Goal: Check status

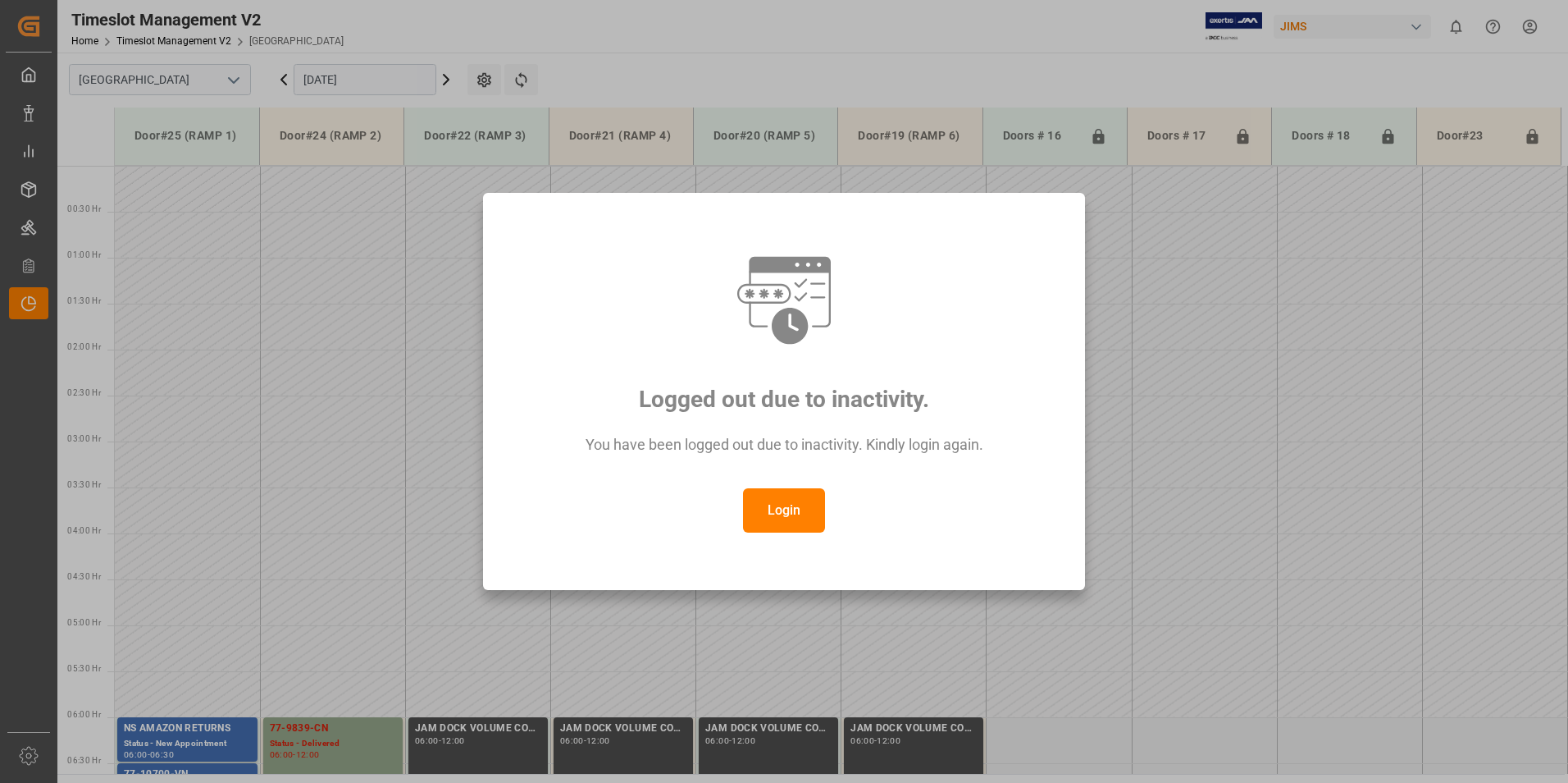
scroll to position [469, 0]
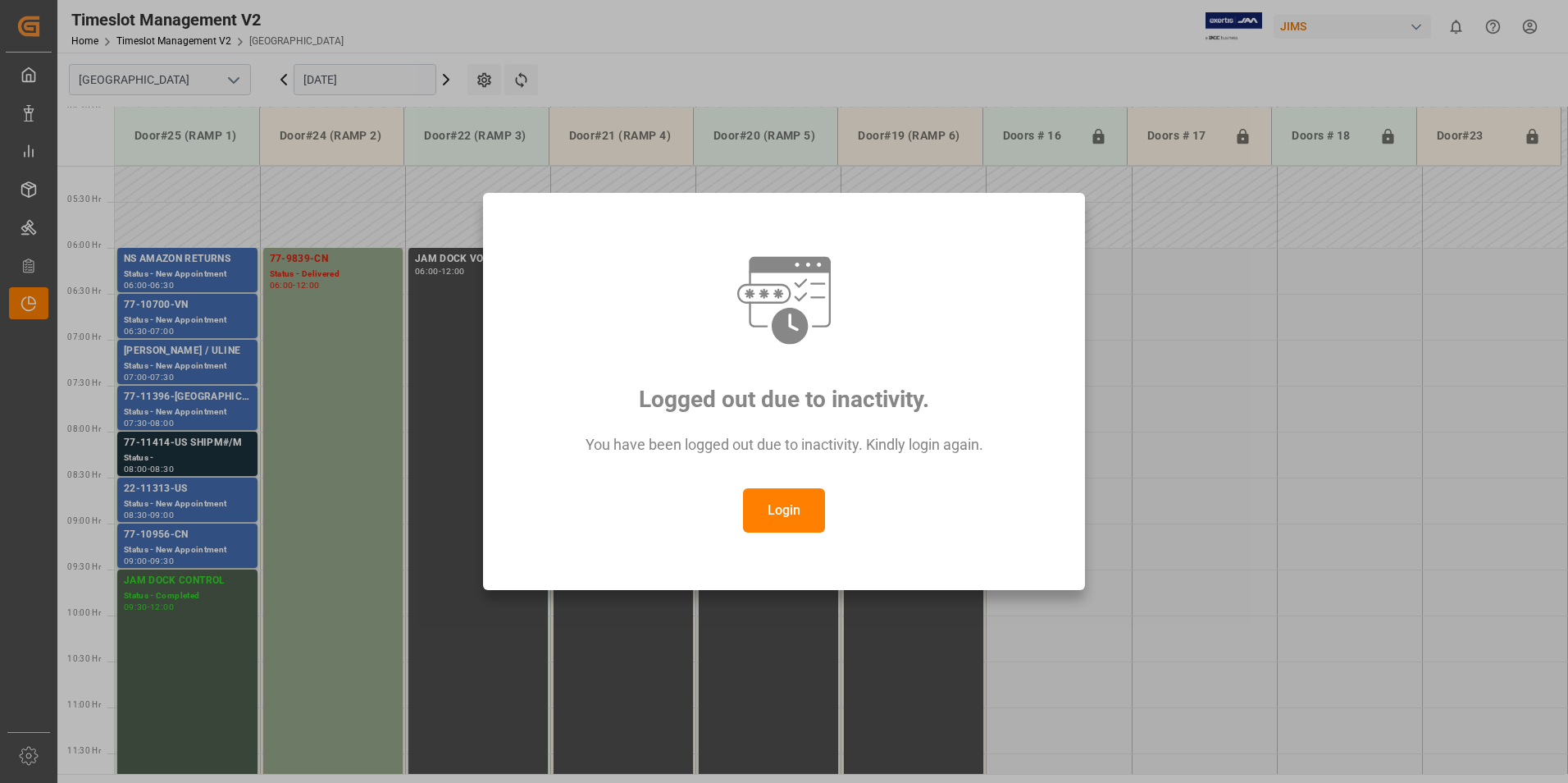
click at [788, 512] on button "Login" at bounding box center [784, 510] width 82 height 44
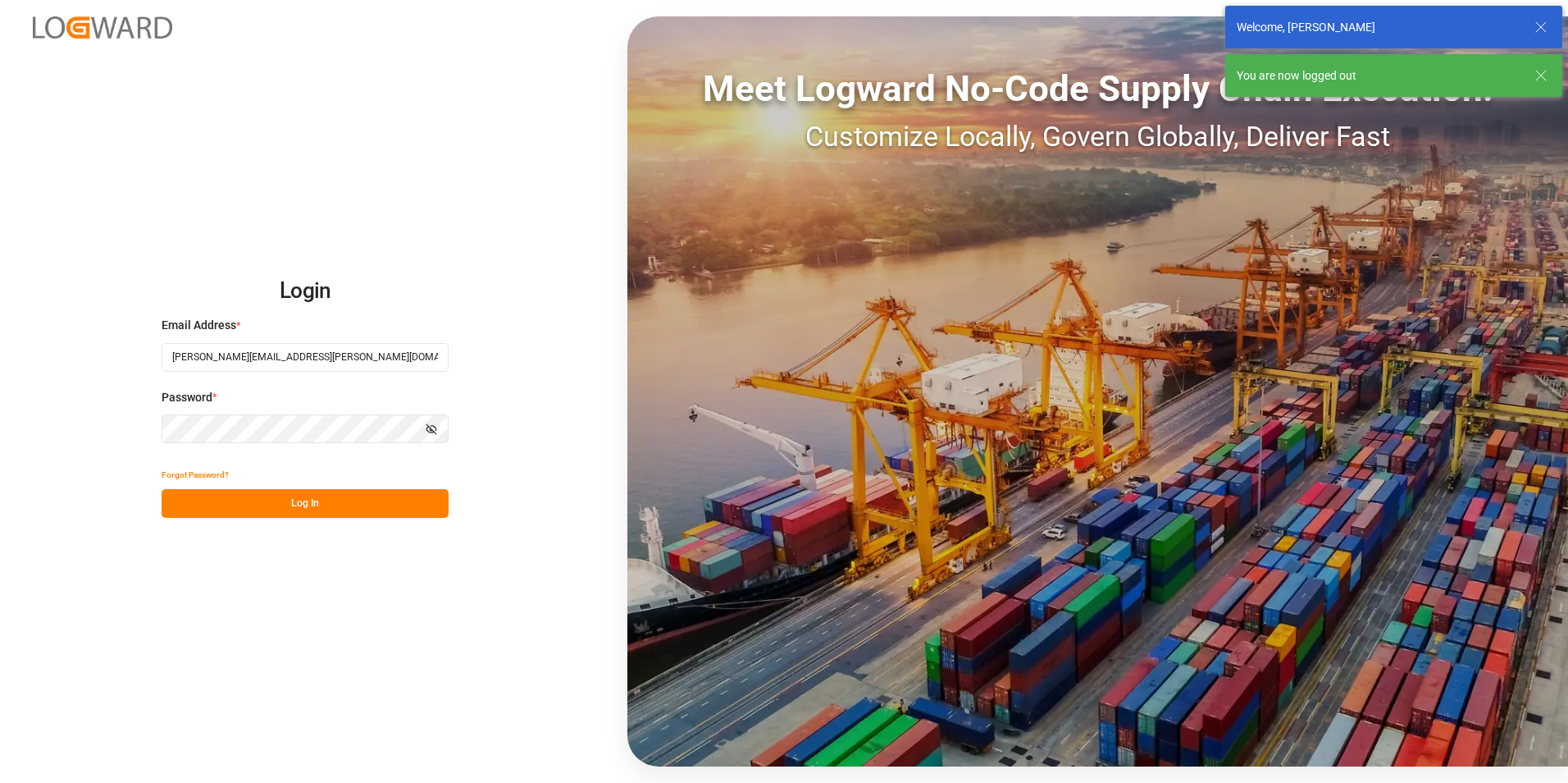
click at [258, 505] on button "Log In" at bounding box center [305, 504] width 287 height 29
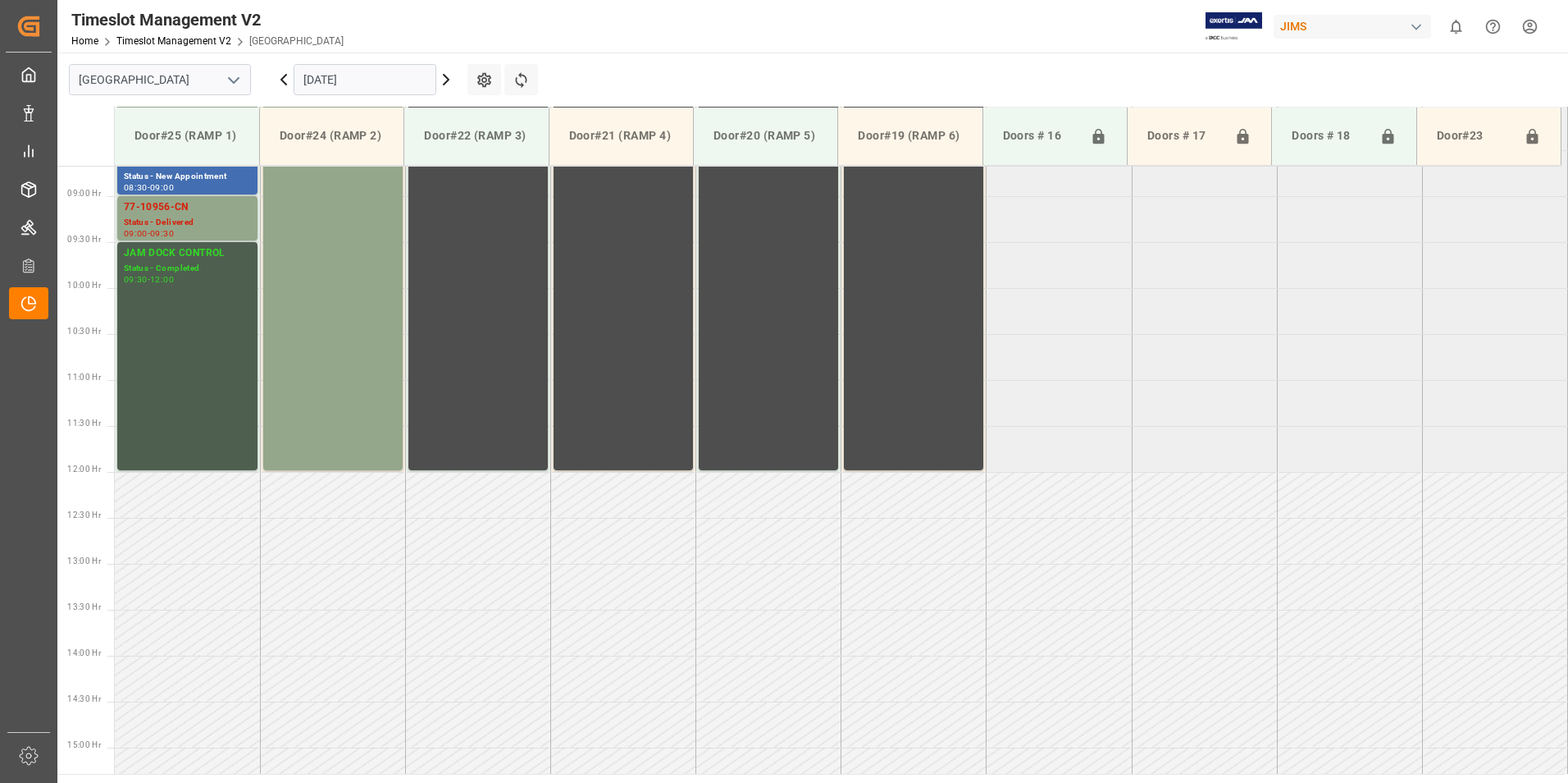
scroll to position [817, 0]
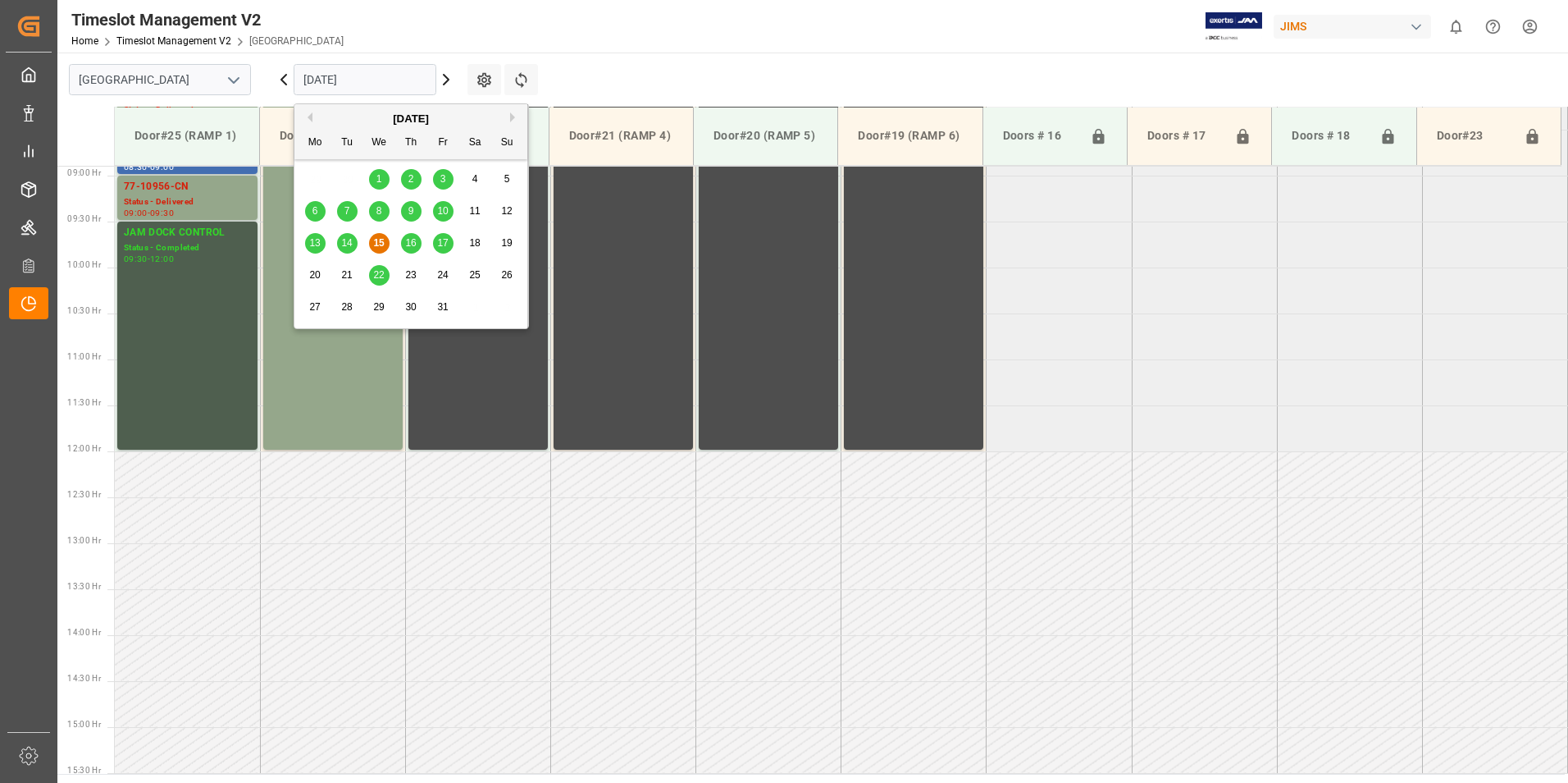
click at [335, 80] on input "[DATE]" at bounding box center [365, 80] width 142 height 31
click at [448, 218] on div "10" at bounding box center [443, 211] width 21 height 20
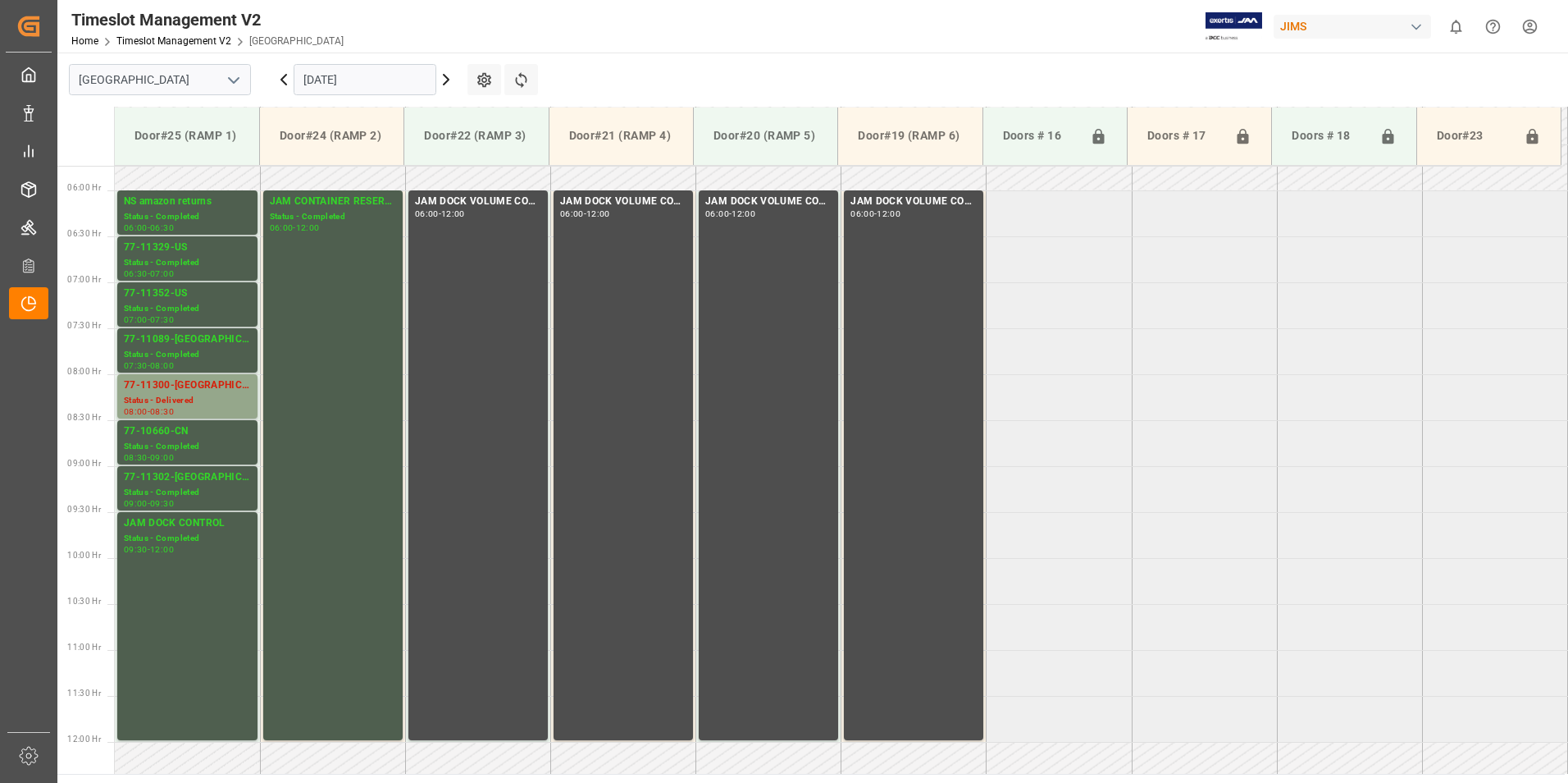
scroll to position [489, 0]
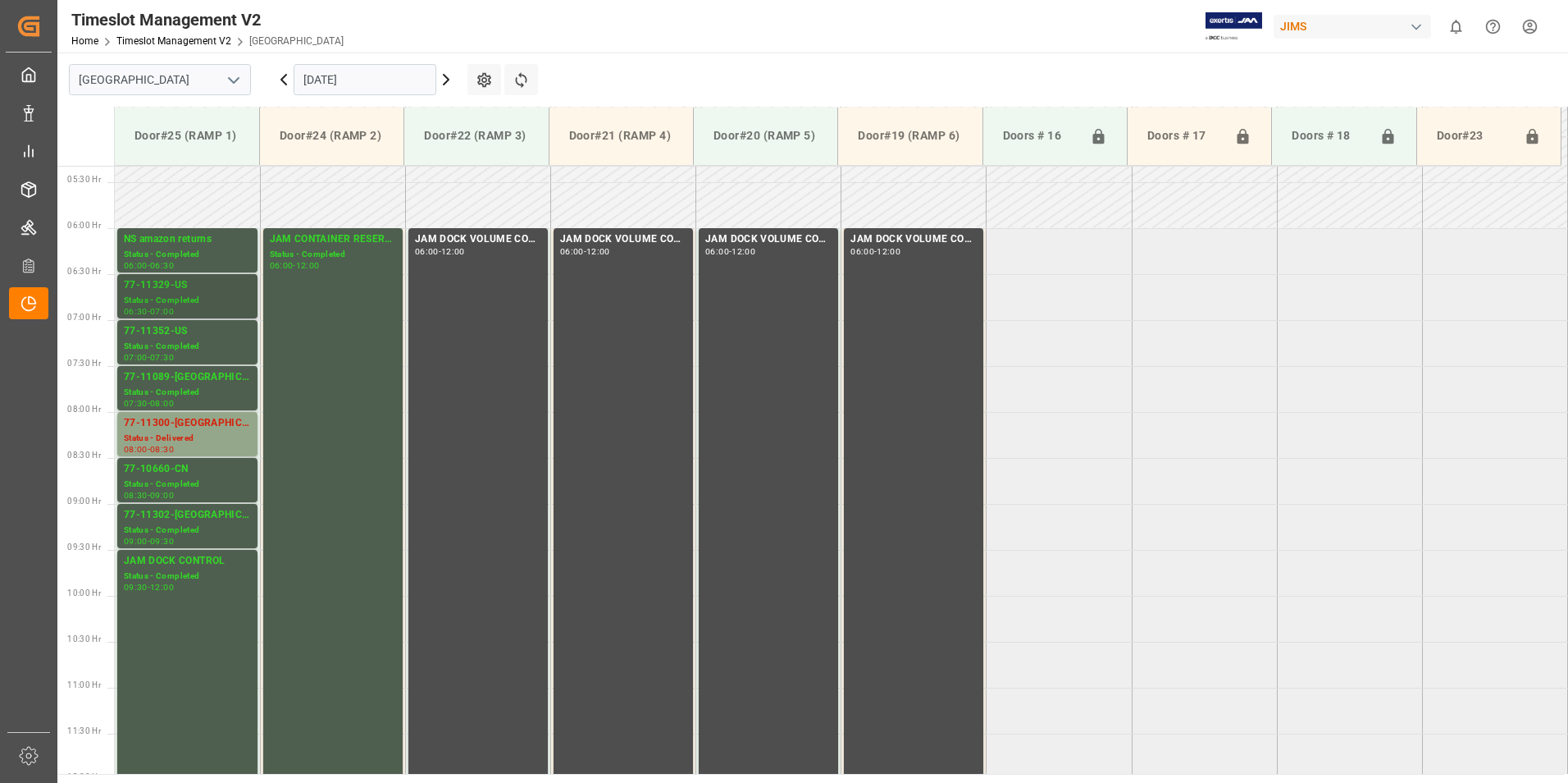
click at [178, 299] on div "Status - Completed" at bounding box center [188, 300] width 127 height 14
